Goal: Transaction & Acquisition: Purchase product/service

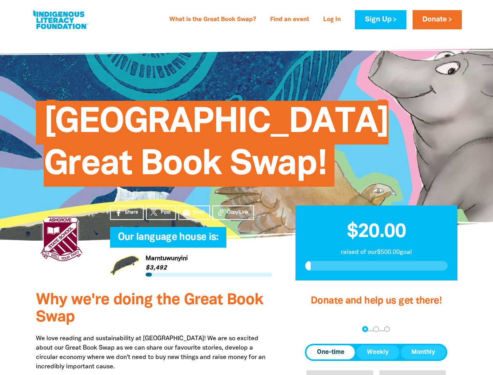
click at [246, 187] on span "[GEOGRAPHIC_DATA] Great Book Swap!" at bounding box center [216, 147] width 345 height 80
click at [233, 212] on span "Copy Link" at bounding box center [237, 212] width 21 height 7
click at [316, 330] on div "arrow_back Back Step 1 Step 2 Step 3" at bounding box center [376, 329] width 143 height 9
click at [365, 329] on div "Navigate to step 1 of 3 to enter your donation amount" at bounding box center [365, 329] width 2 height 2
click at [331, 352] on span "One-time" at bounding box center [330, 352] width 27 height 9
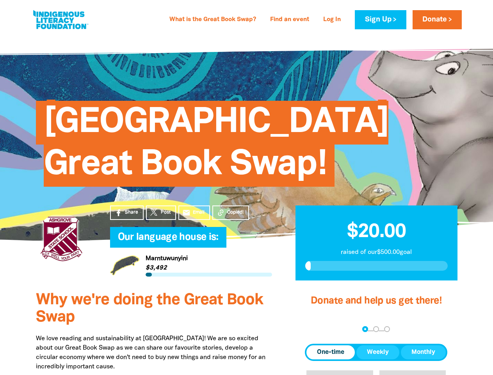
click at [378, 352] on span "Weekly" at bounding box center [378, 352] width 22 height 9
click at [423, 352] on span "Monthly" at bounding box center [424, 352] width 24 height 9
